Goal: Information Seeking & Learning: Learn about a topic

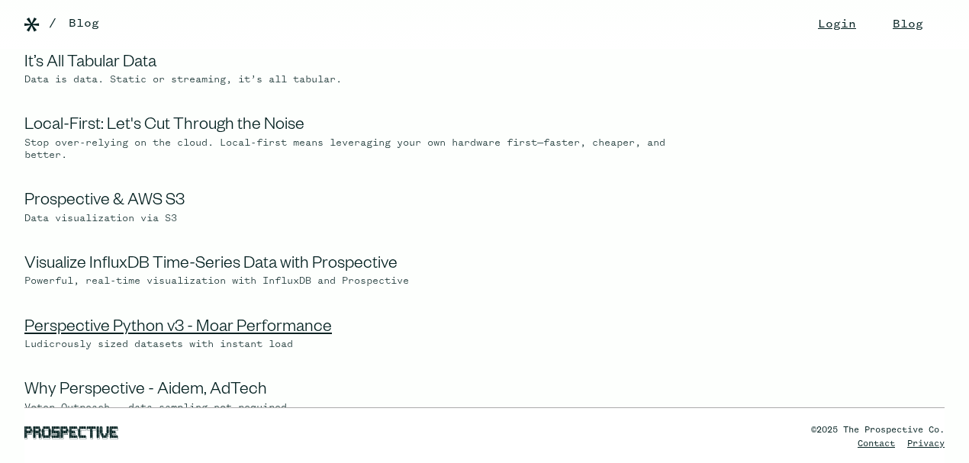
scroll to position [610, 0]
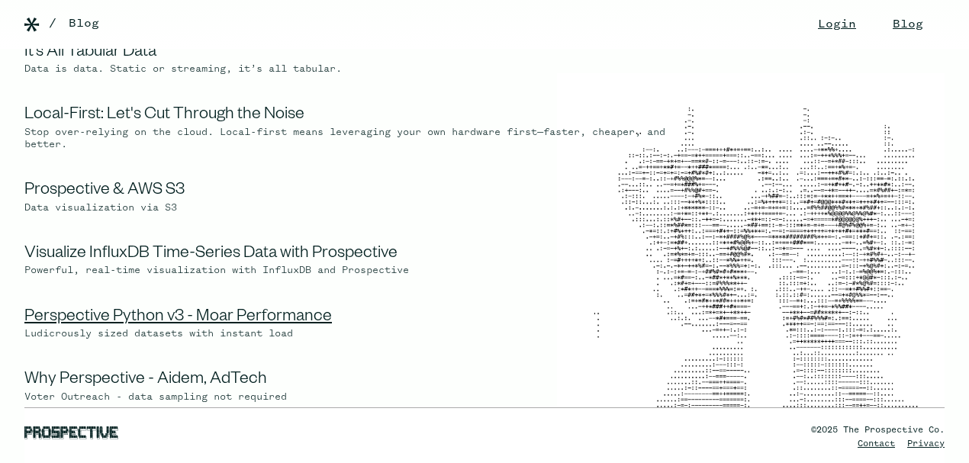
click at [95, 327] on link "Perspective Python v3 - Moar Performance" at bounding box center [178, 318] width 308 height 18
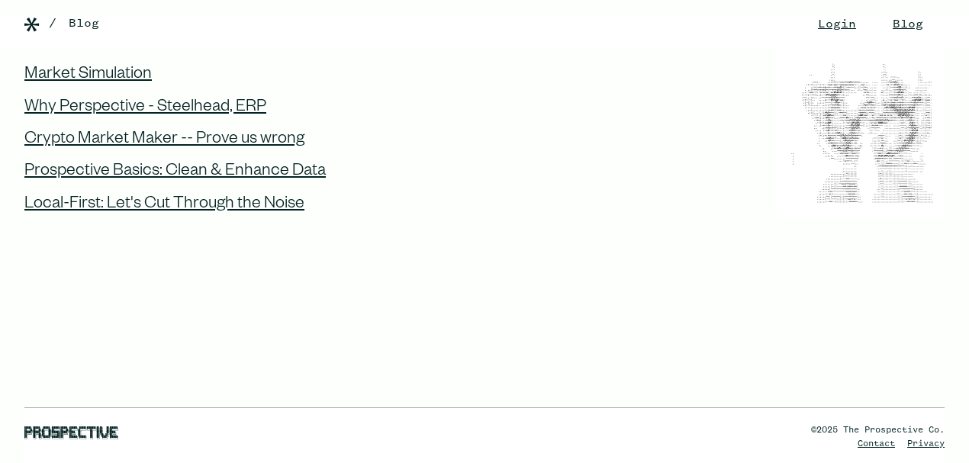
scroll to position [1831, 0]
click at [268, 162] on div "Prospective Basics: Clean & Enhance Data" at bounding box center [174, 172] width 301 height 20
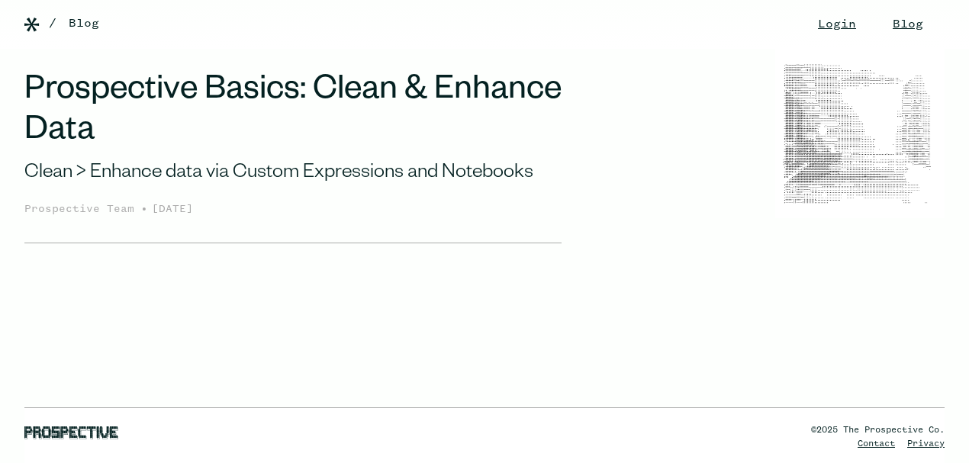
scroll to position [203, 0]
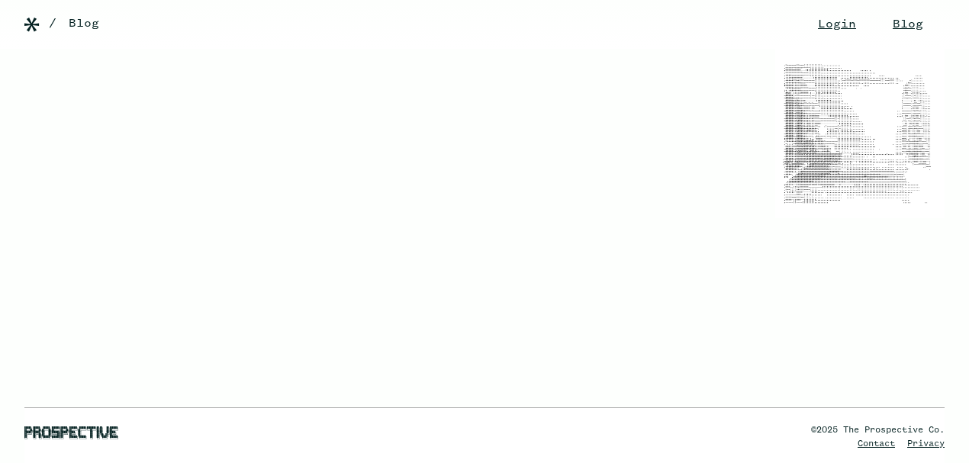
drag, startPoint x: 561, startPoint y: 198, endPoint x: 648, endPoint y: 253, distance: 102.9
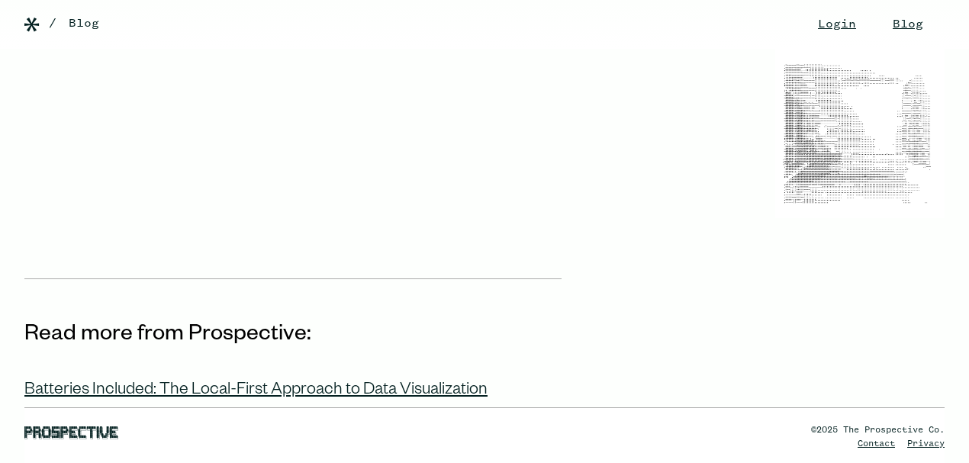
scroll to position [1448, 0]
